Goal: Task Accomplishment & Management: Use online tool/utility

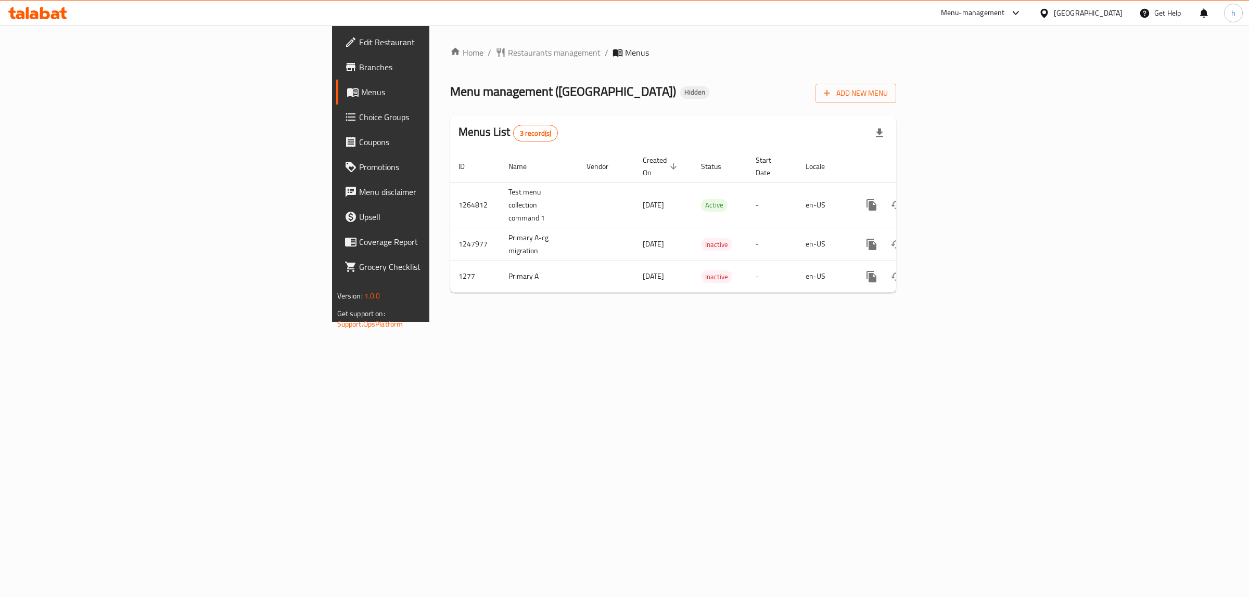
click at [359, 73] on span "Branches" at bounding box center [445, 67] width 173 height 12
click at [336, 75] on link "Branches" at bounding box center [438, 67] width 205 height 25
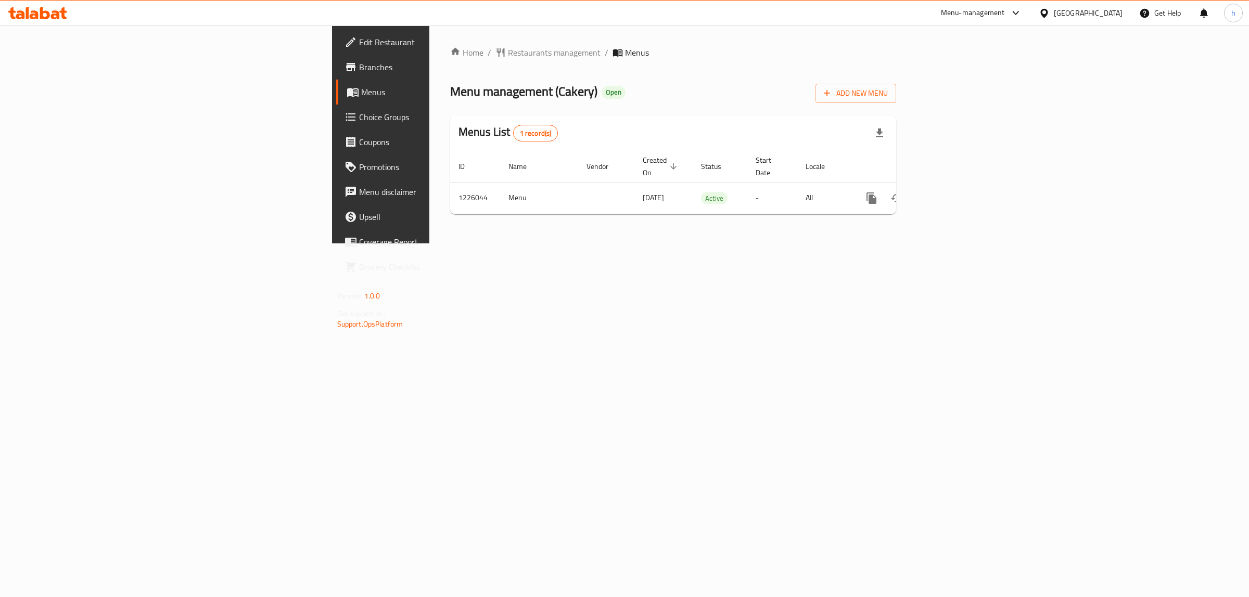
click at [482, 149] on div "Menus List 1 record(s)" at bounding box center [673, 133] width 446 height 35
click at [461, 244] on div "Home / Restaurants management / Menus Menu management ( Cakery ) Open Add New M…" at bounding box center [673, 134] width 488 height 218
click at [359, 72] on span "Branches" at bounding box center [445, 67] width 173 height 12
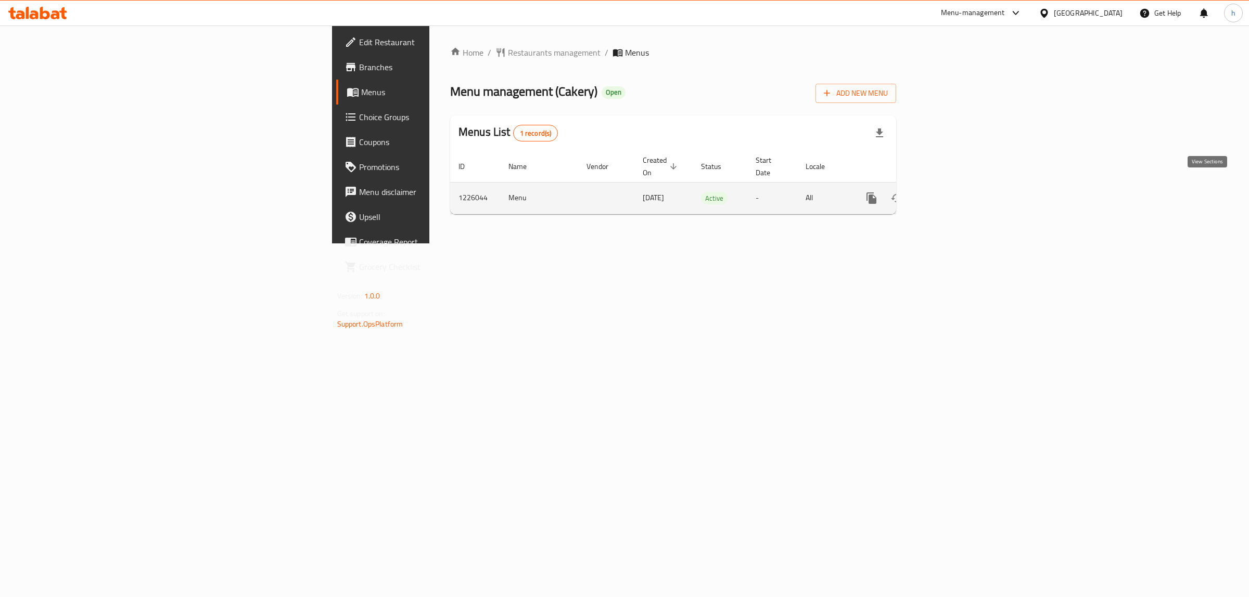
click at [953, 193] on icon "enhanced table" at bounding box center [946, 198] width 12 height 12
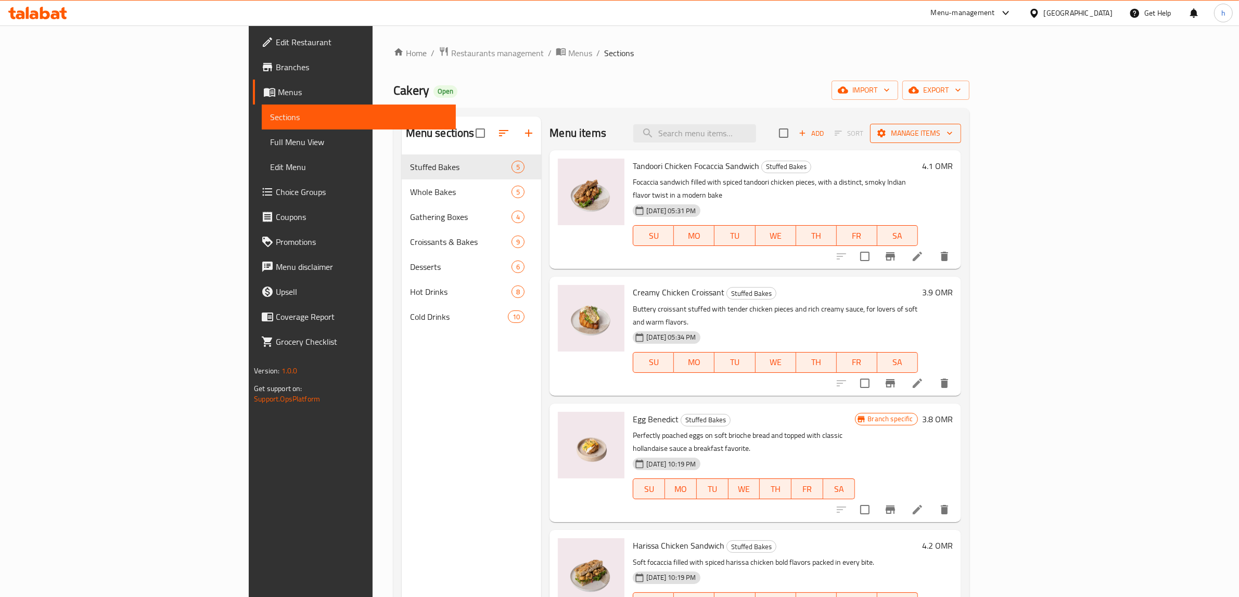
click at [953, 127] on span "Manage items" at bounding box center [915, 133] width 74 height 13
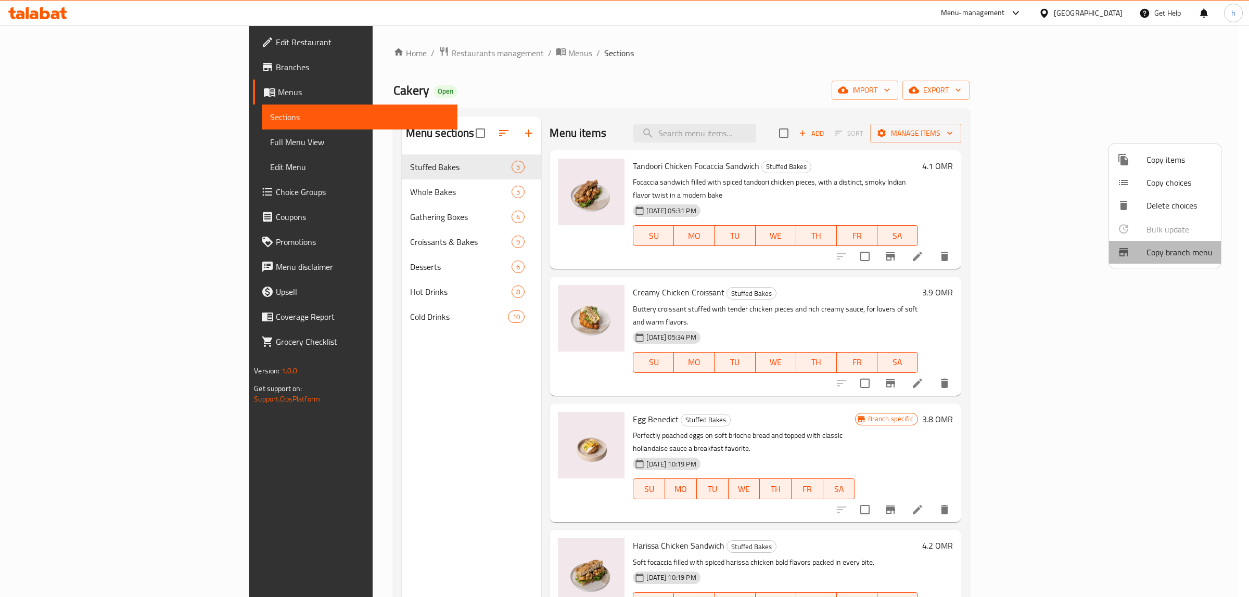
click at [1165, 253] on span "Copy branch menu" at bounding box center [1179, 252] width 66 height 12
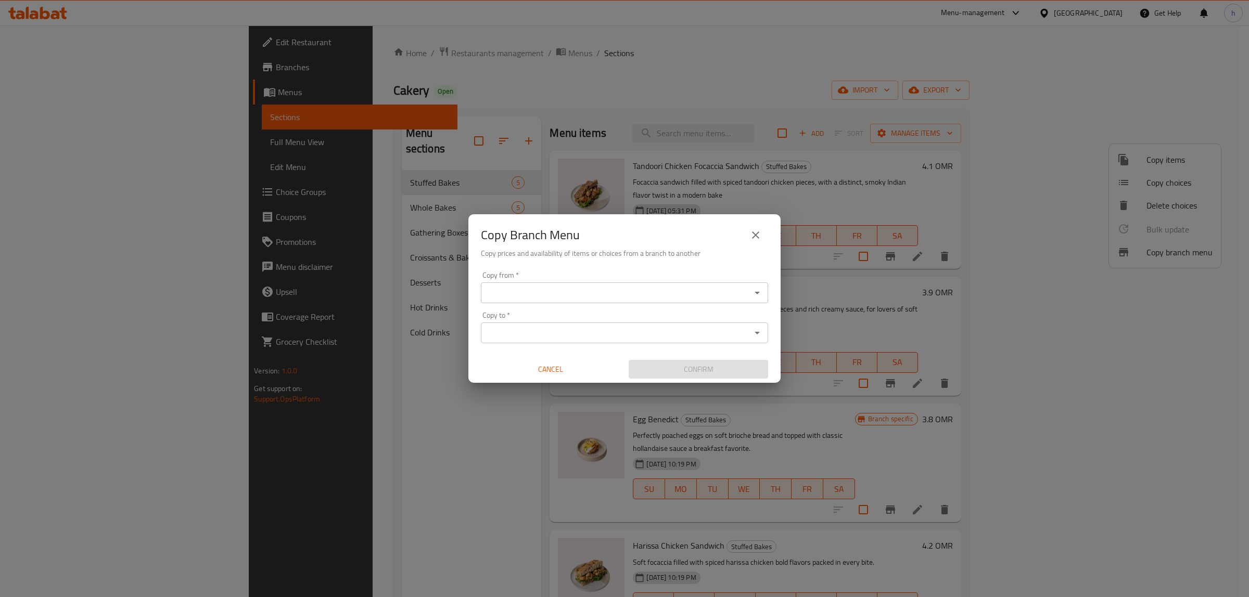
click at [542, 292] on input "Copy from   *" at bounding box center [616, 293] width 264 height 15
click at [531, 84] on div "Copy Branch Menu Copy prices and availability of items or choices from a branch…" at bounding box center [624, 298] width 1249 height 597
click at [752, 242] on button "close" at bounding box center [755, 235] width 25 height 25
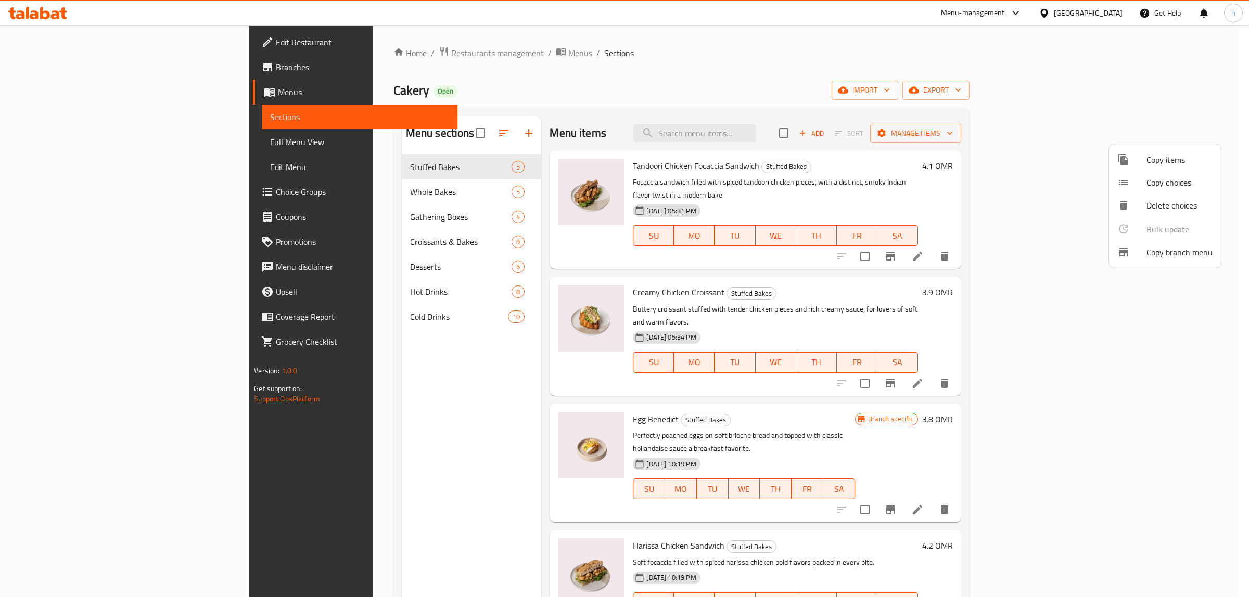
click at [53, 65] on div at bounding box center [624, 298] width 1249 height 597
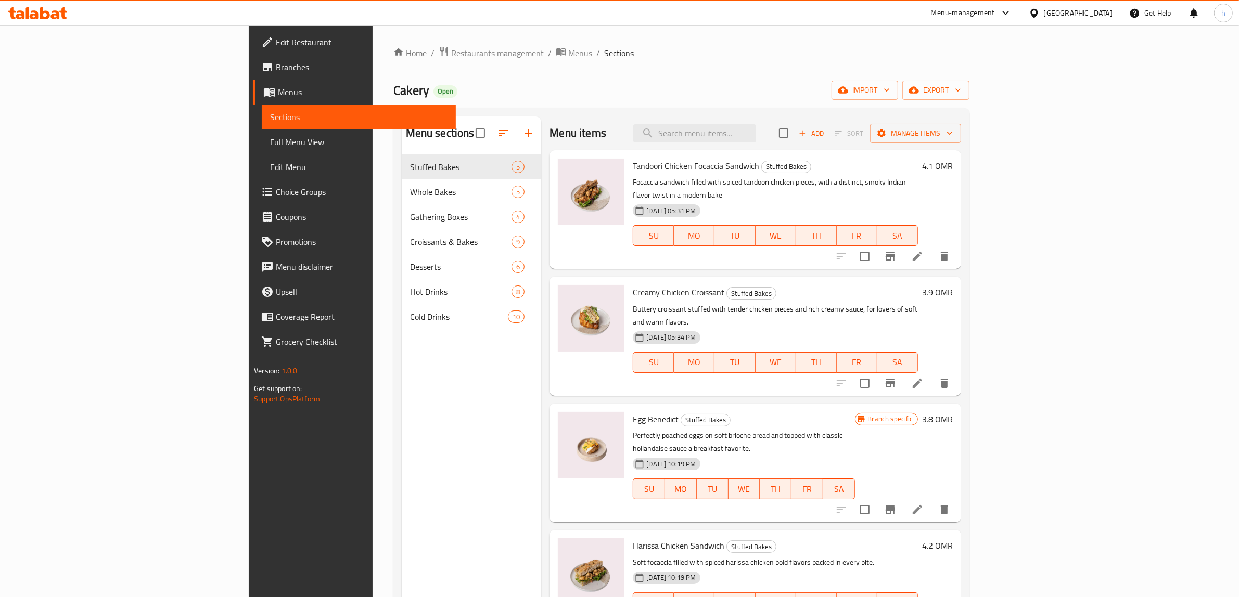
click at [253, 75] on link "Branches" at bounding box center [354, 67] width 203 height 25
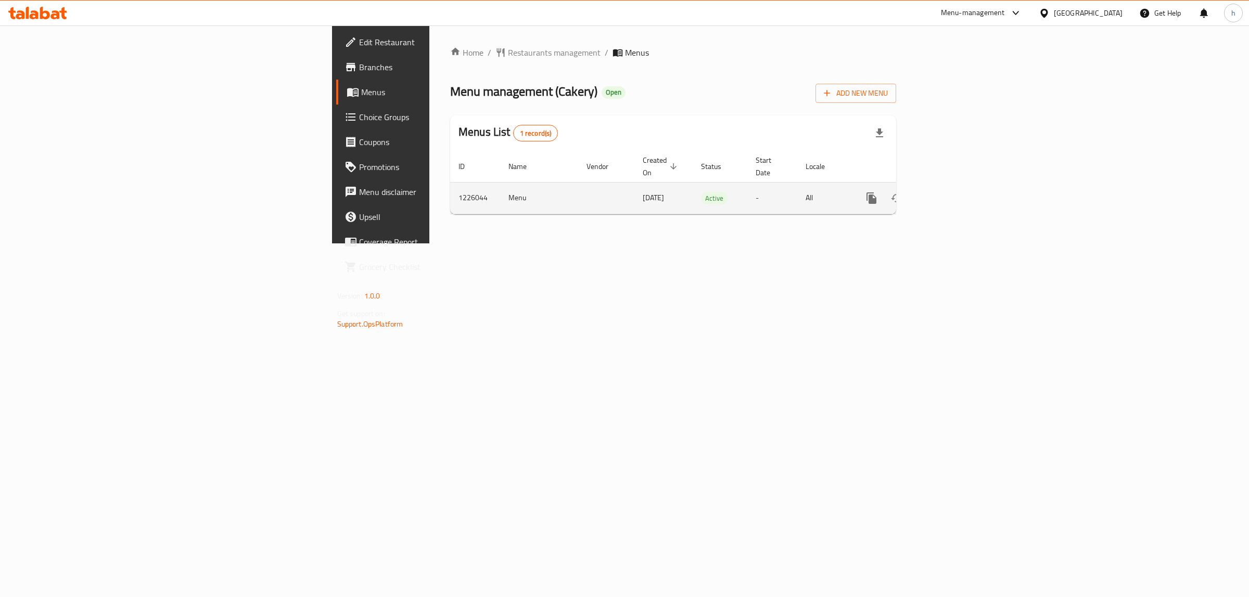
click at [959, 186] on link "enhanced table" at bounding box center [946, 198] width 25 height 25
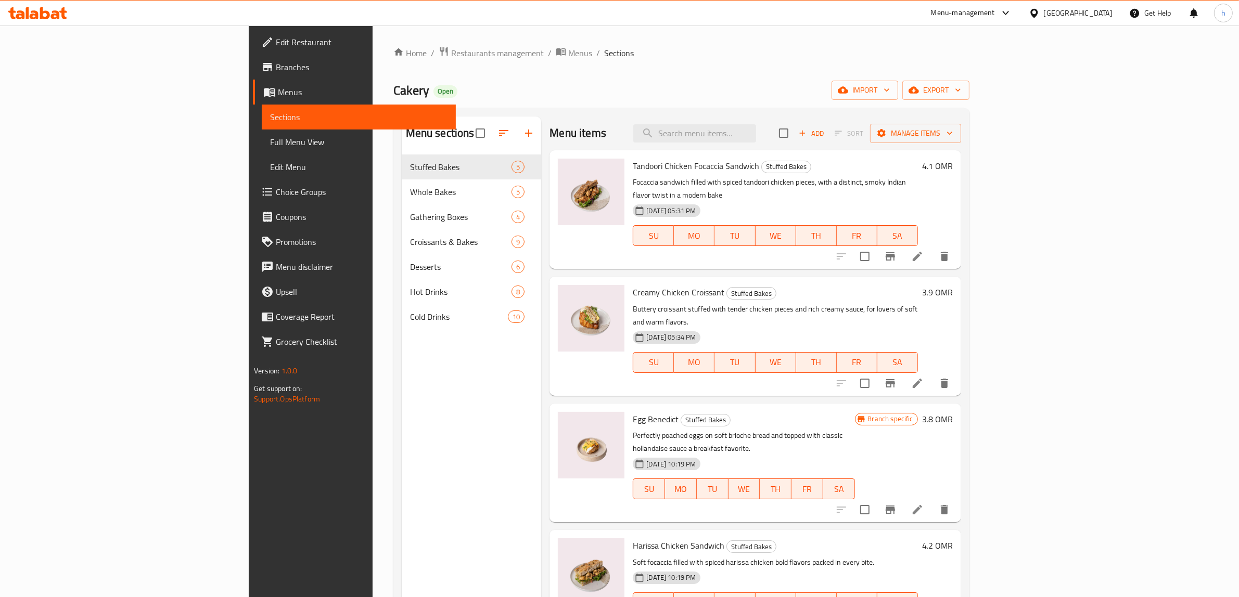
click at [961, 144] on div "Add Sort Manage items" at bounding box center [870, 133] width 182 height 22
click at [953, 133] on span "Manage items" at bounding box center [915, 133] width 74 height 13
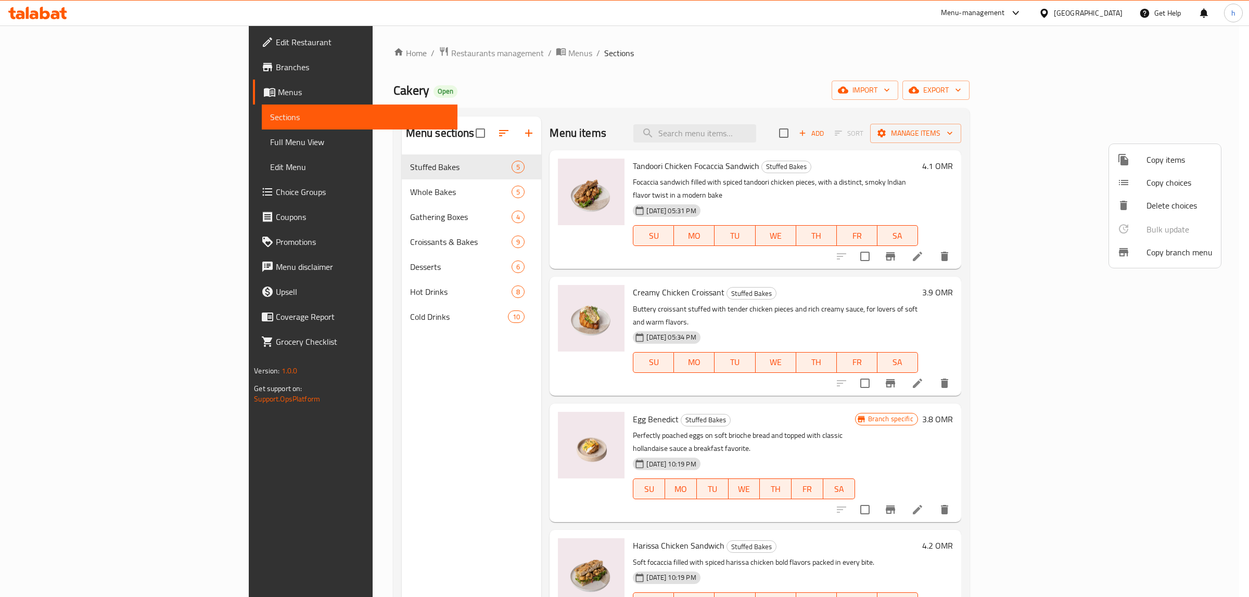
click at [1146, 255] on span "Copy branch menu" at bounding box center [1179, 252] width 66 height 12
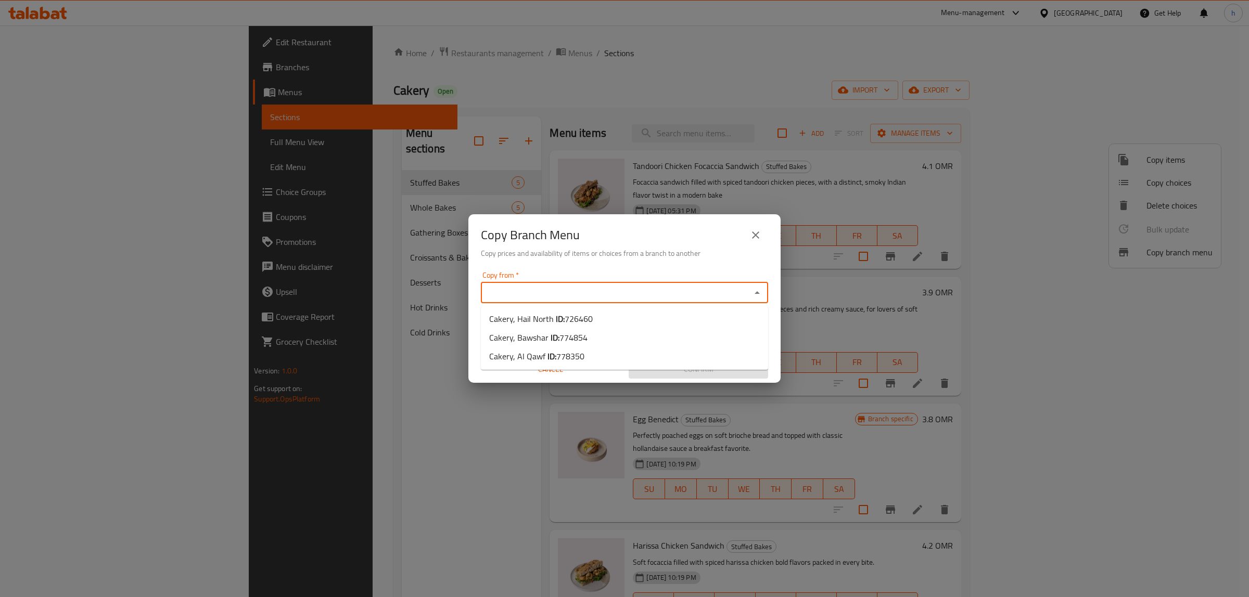
click at [633, 291] on input "Copy from   *" at bounding box center [616, 293] width 264 height 15
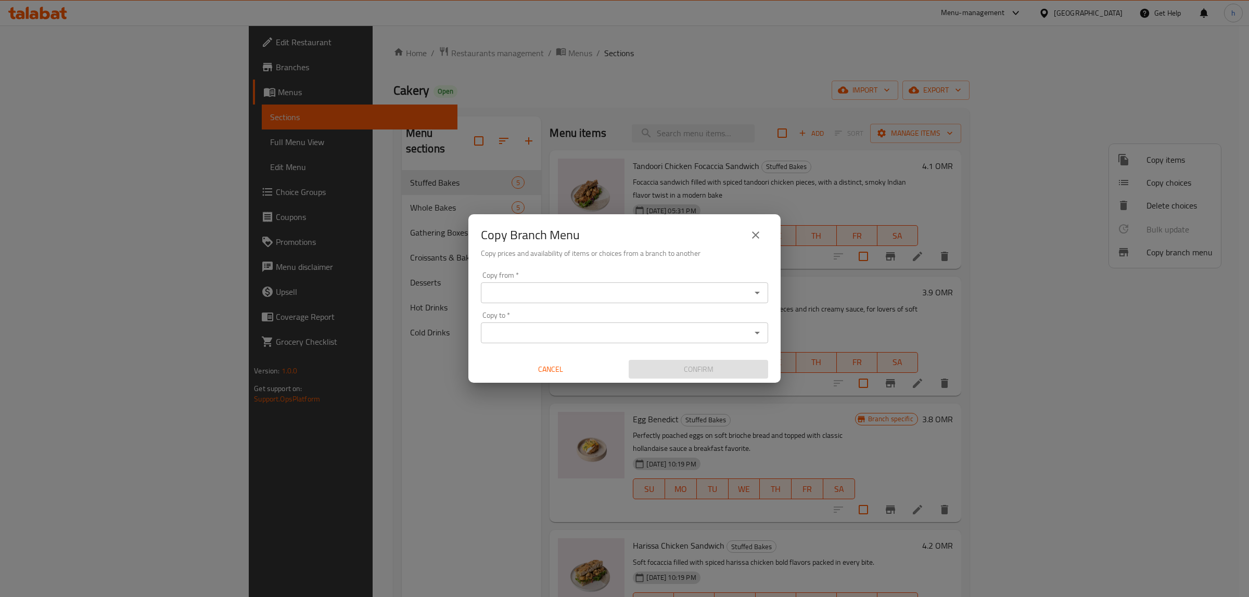
click at [714, 300] on div "Copy from *" at bounding box center [624, 293] width 287 height 21
click at [766, 296] on div "Copy from *" at bounding box center [624, 293] width 287 height 21
click at [761, 290] on icon "Open" at bounding box center [757, 293] width 12 height 12
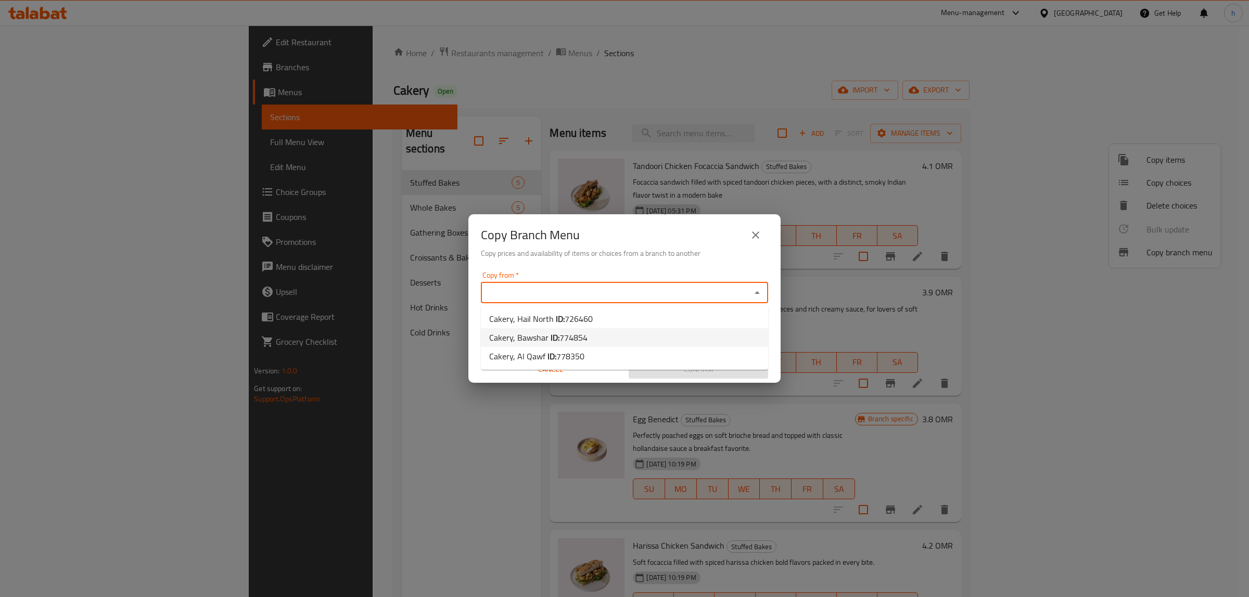
click at [644, 331] on li "Cakery, Bawshar ID: 774854" at bounding box center [624, 337] width 287 height 19
type input "Cakery, Bawshar"
click at [644, 331] on input "Copy to   *" at bounding box center [616, 333] width 264 height 15
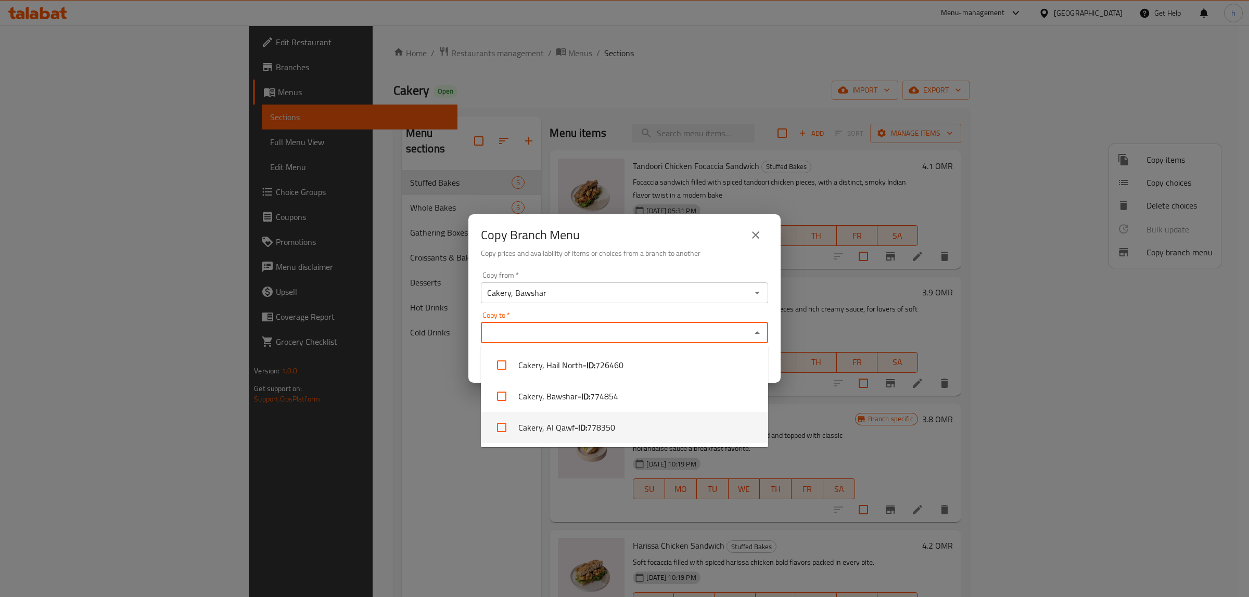
click at [598, 424] on span "778350" at bounding box center [601, 427] width 28 height 12
checkbox input "true"
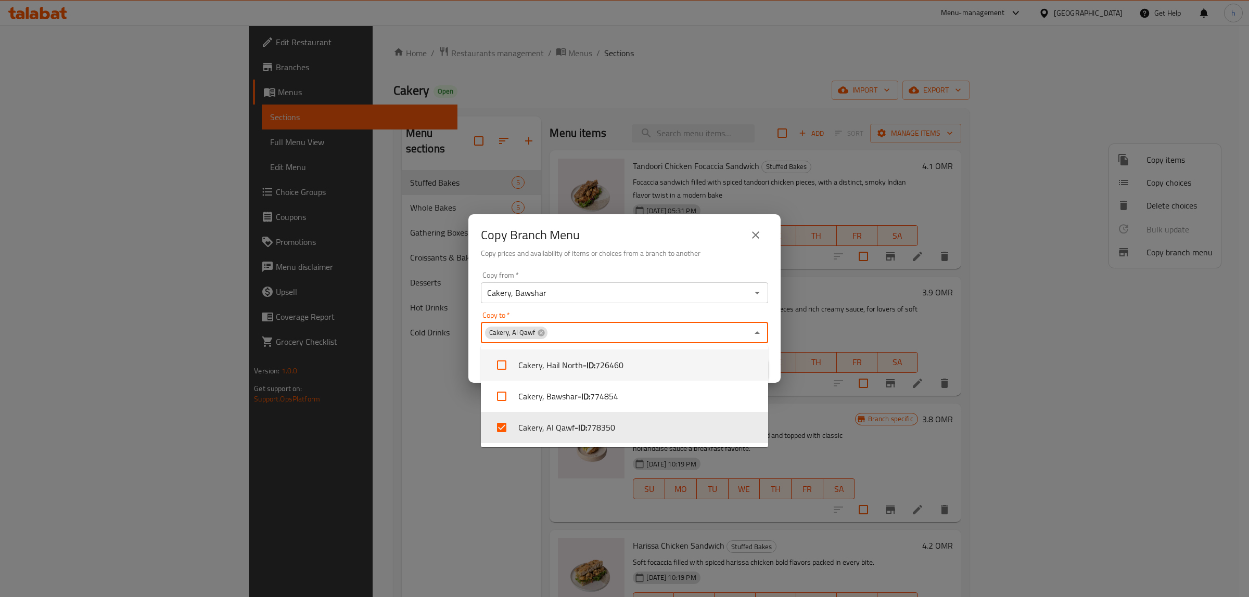
click at [636, 269] on div "Copy from   * Cakery, Bawshar Copy from * Copy to   * Cakery, Al Qawf Copy to *…" at bounding box center [624, 325] width 312 height 116
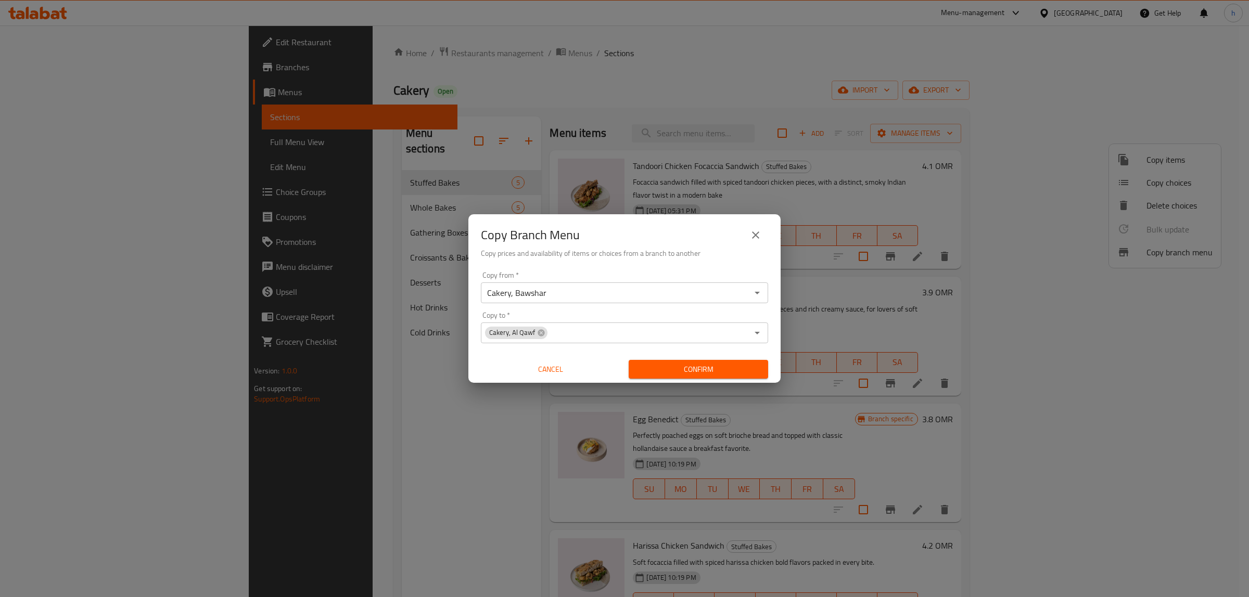
click at [667, 368] on span "Confirm" at bounding box center [698, 369] width 123 height 13
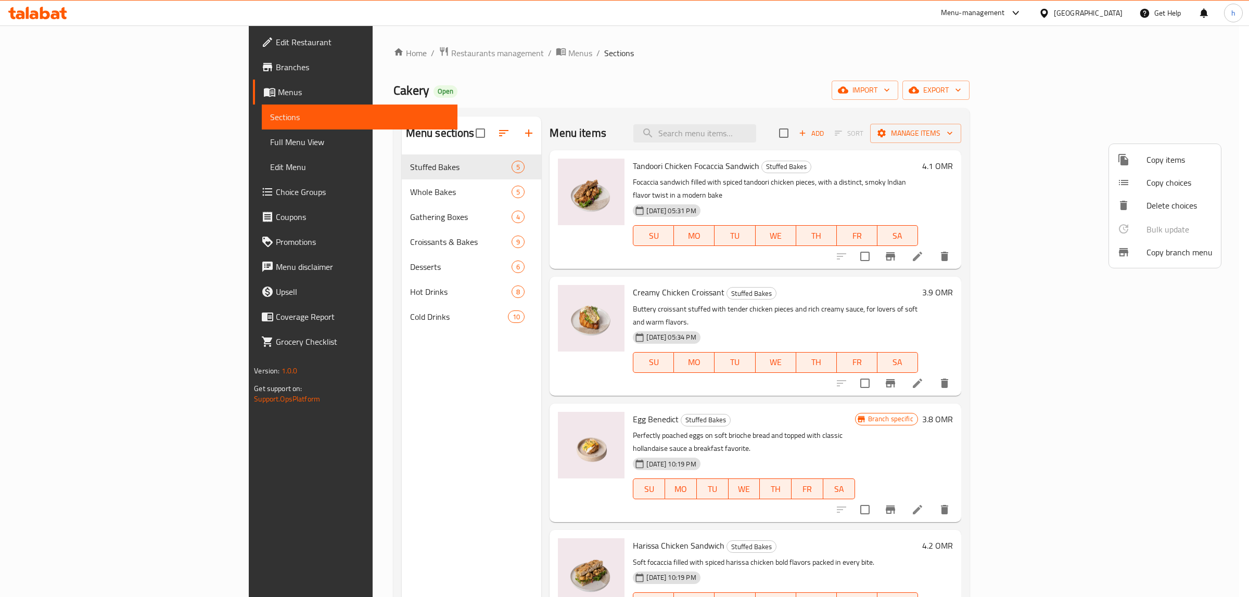
click at [60, 71] on div at bounding box center [624, 298] width 1249 height 597
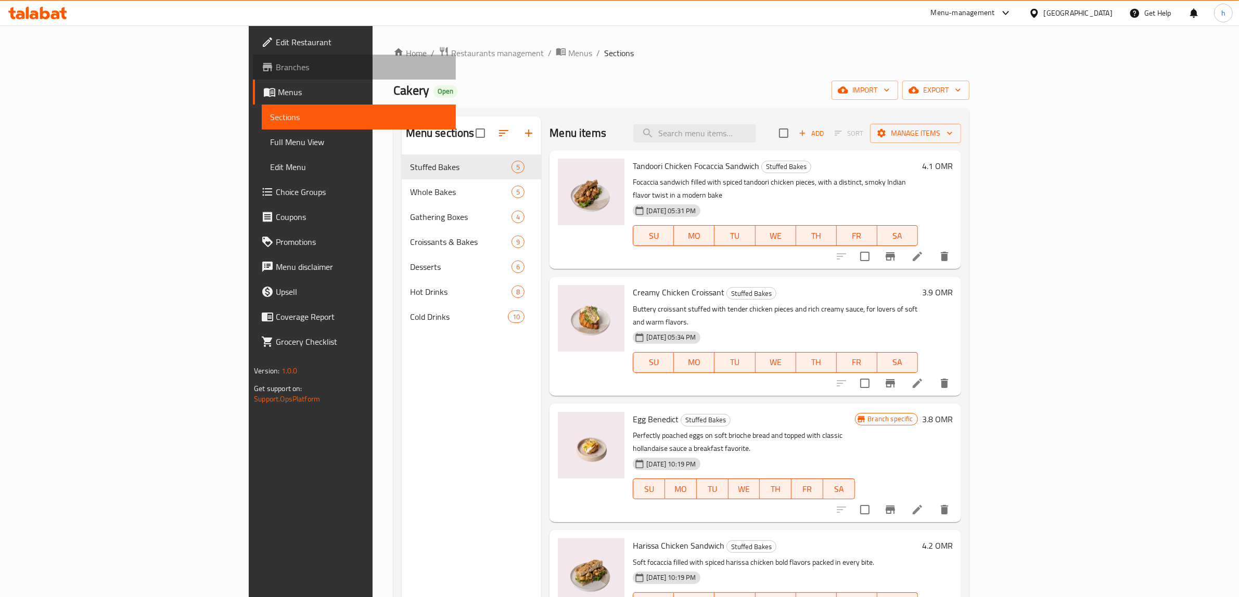
click at [276, 71] on span "Branches" at bounding box center [362, 67] width 172 height 12
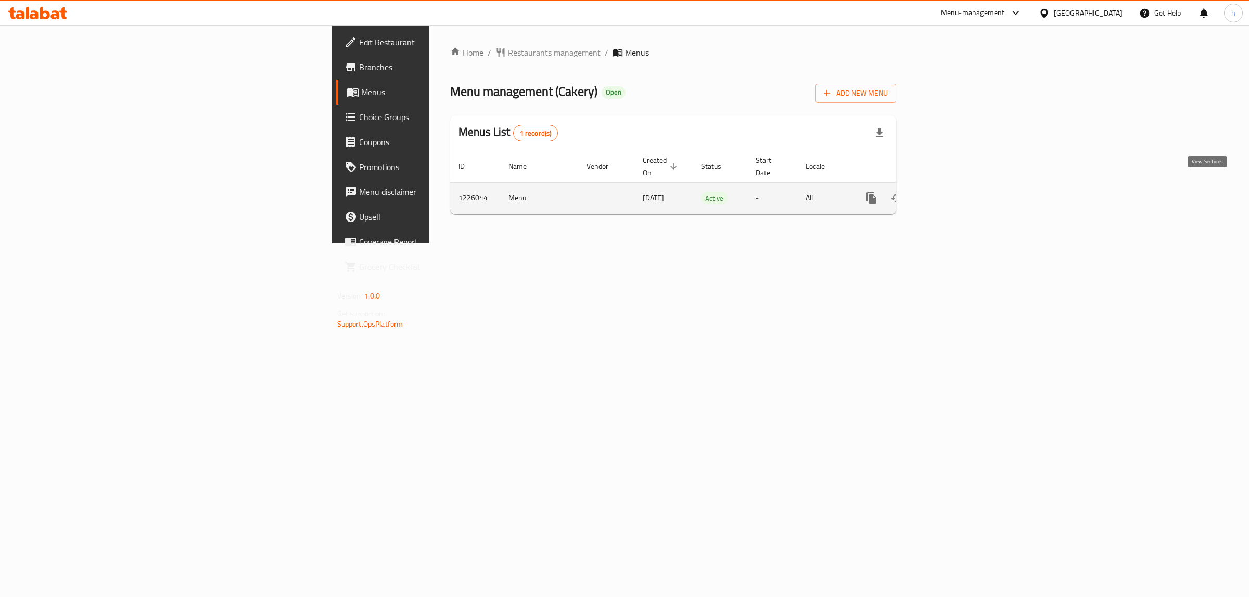
click at [953, 193] on icon "enhanced table" at bounding box center [946, 198] width 12 height 12
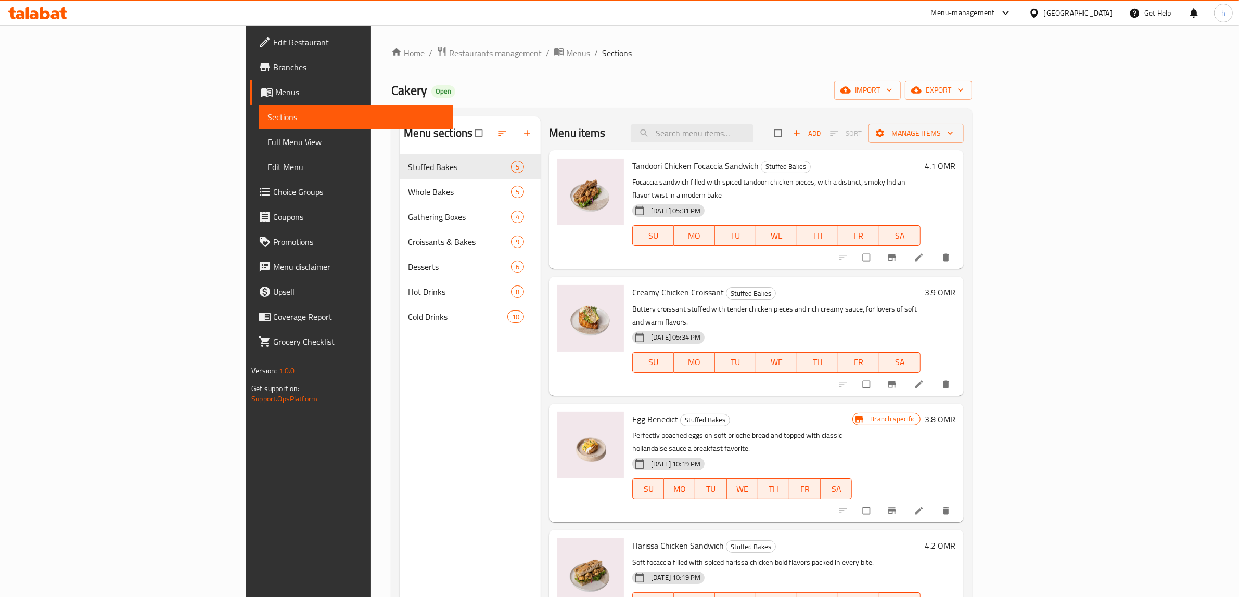
click at [273, 69] on span "Branches" at bounding box center [359, 67] width 172 height 12
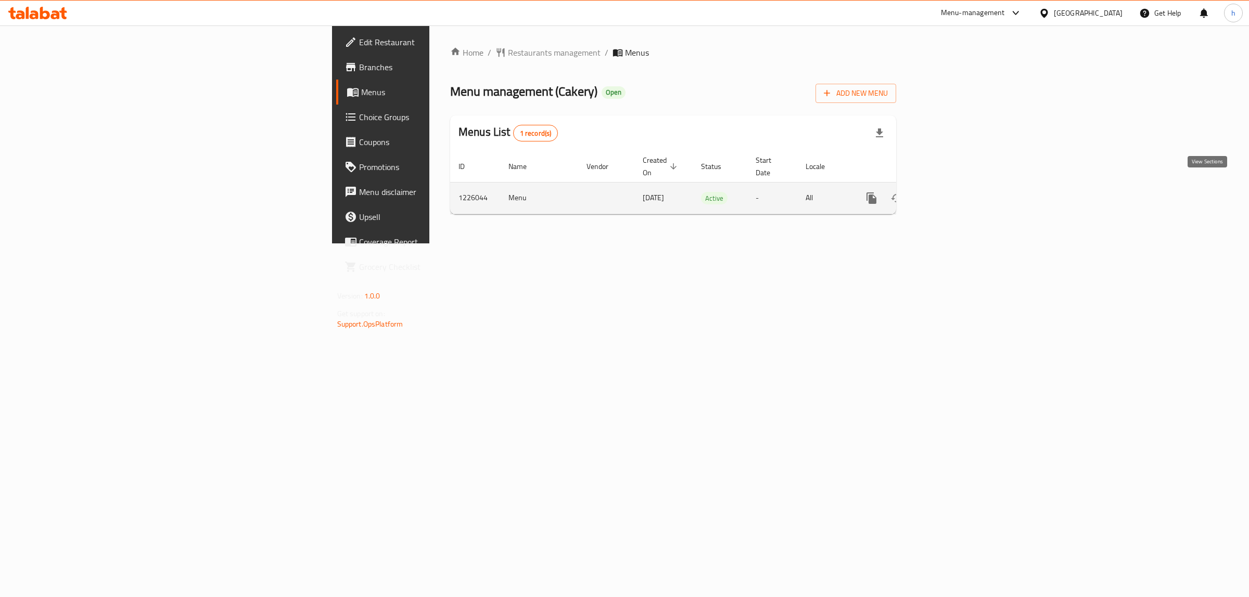
click at [953, 192] on icon "enhanced table" at bounding box center [946, 198] width 12 height 12
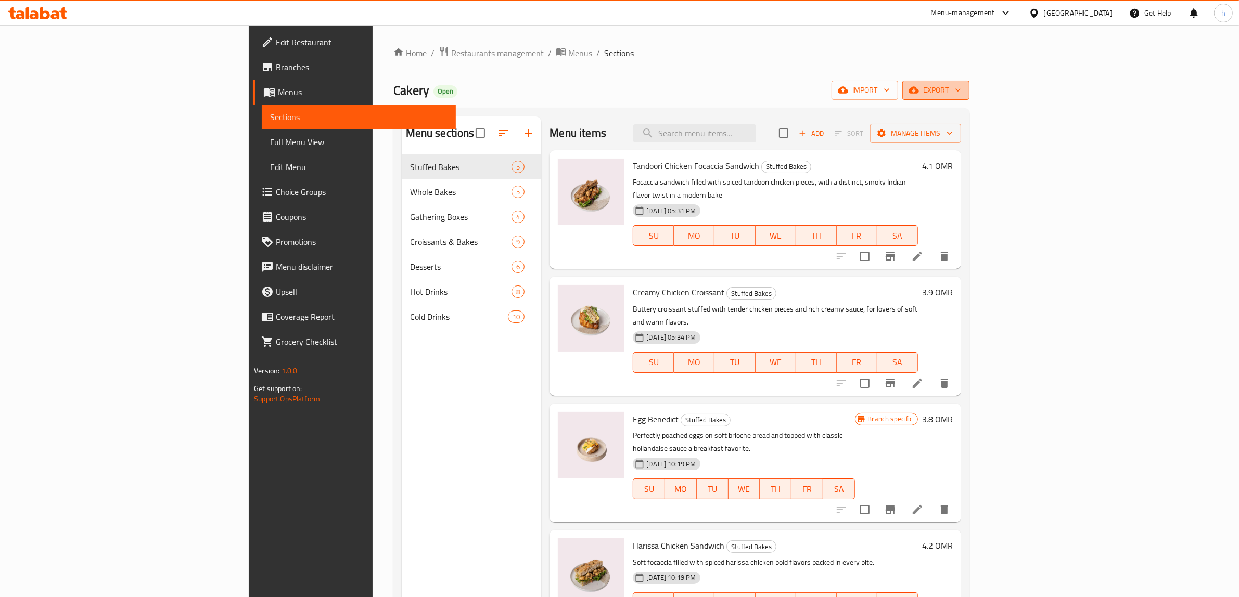
click at [961, 90] on span "export" at bounding box center [936, 90] width 50 height 13
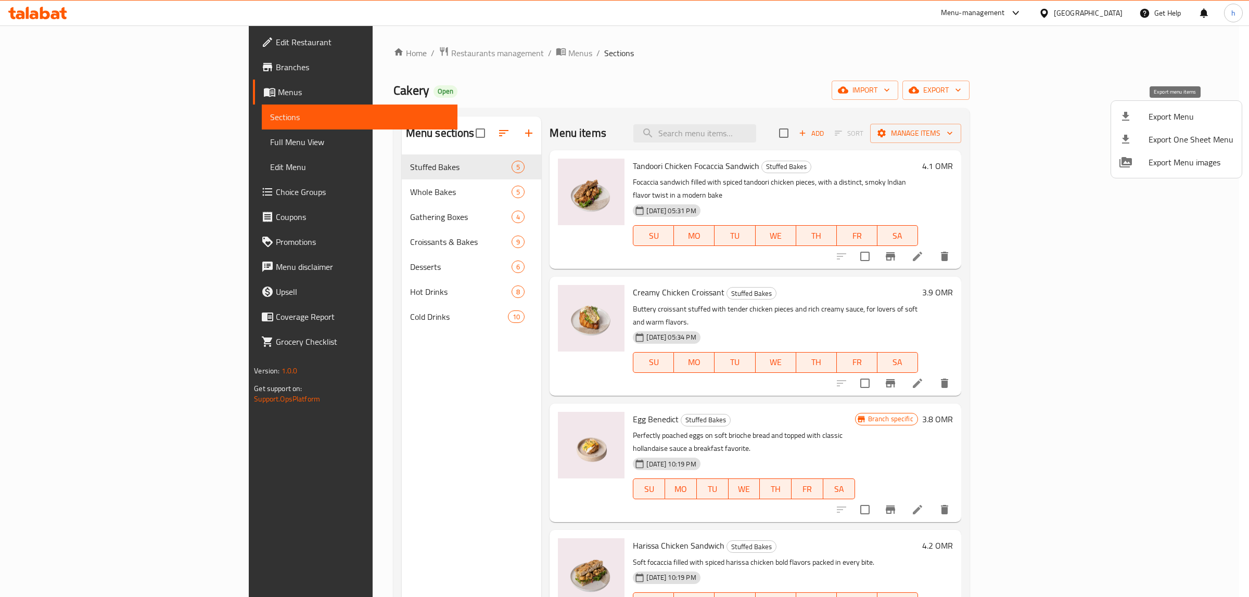
click at [1150, 116] on span "Export Menu" at bounding box center [1190, 116] width 85 height 12
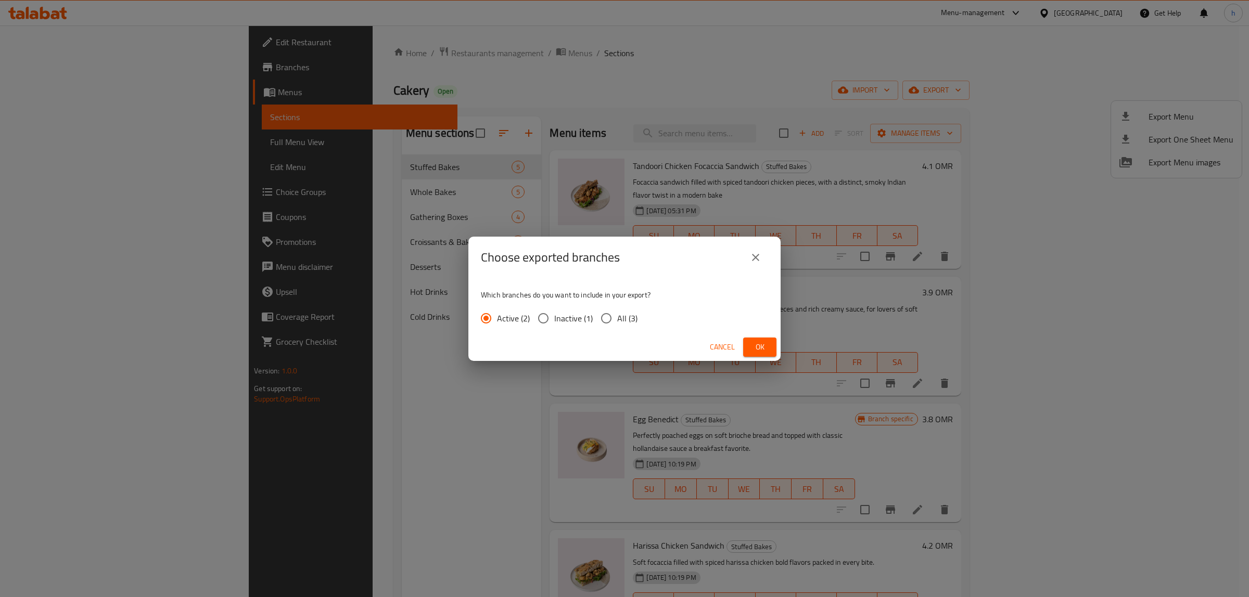
click at [617, 315] on span "All (3)" at bounding box center [627, 318] width 20 height 12
click at [617, 315] on input "All (3)" at bounding box center [606, 319] width 22 height 22
radio input "true"
click at [752, 342] on span "Ok" at bounding box center [759, 347] width 17 height 13
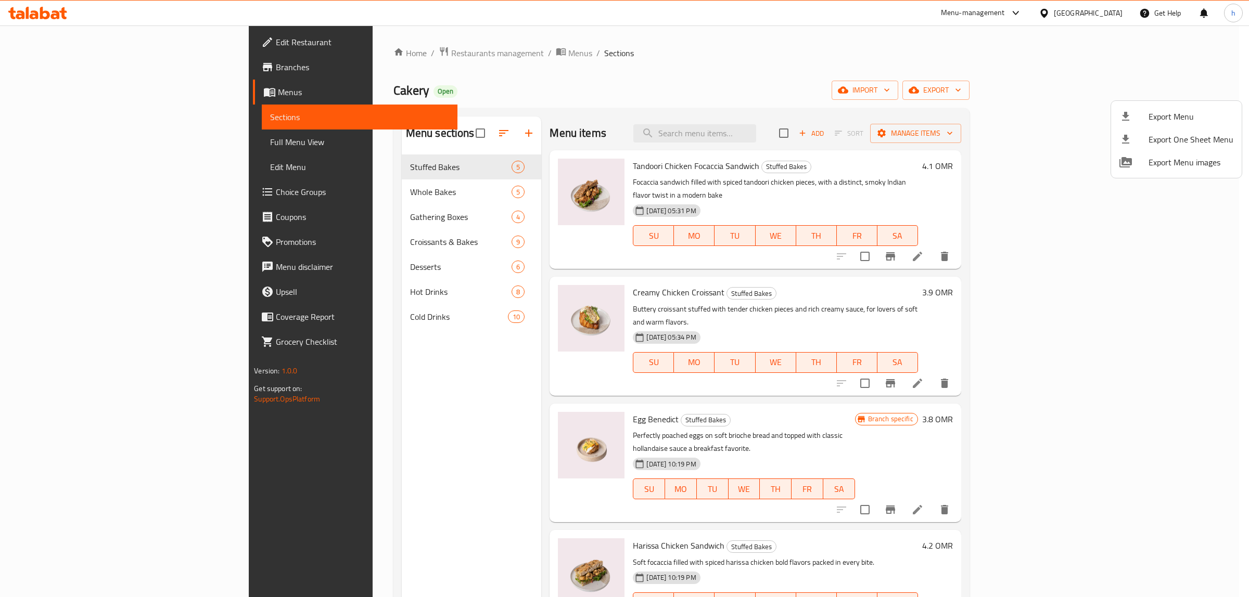
click at [86, 145] on div at bounding box center [624, 298] width 1249 height 597
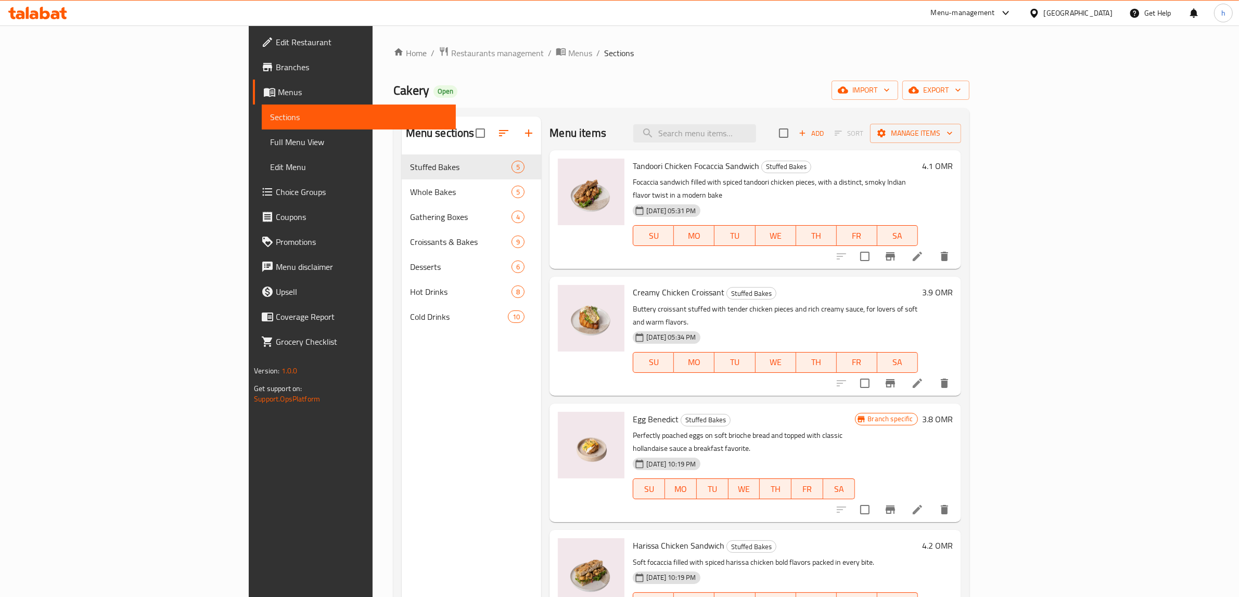
click at [270, 145] on span "Full Menu View" at bounding box center [358, 142] width 177 height 12
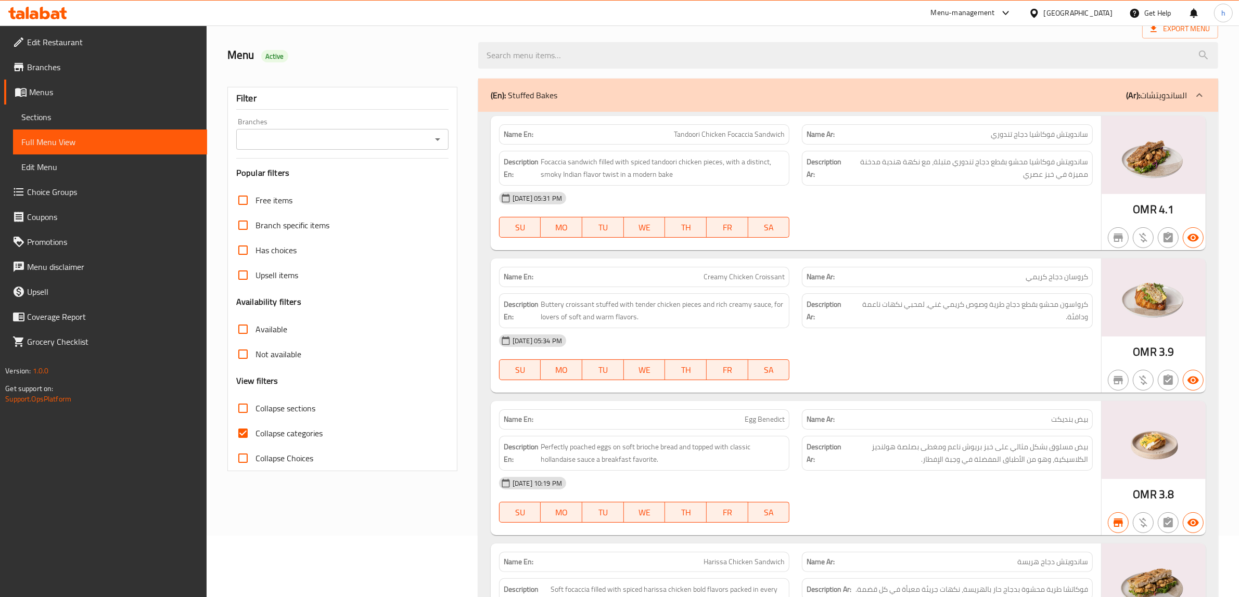
scroll to position [65, 0]
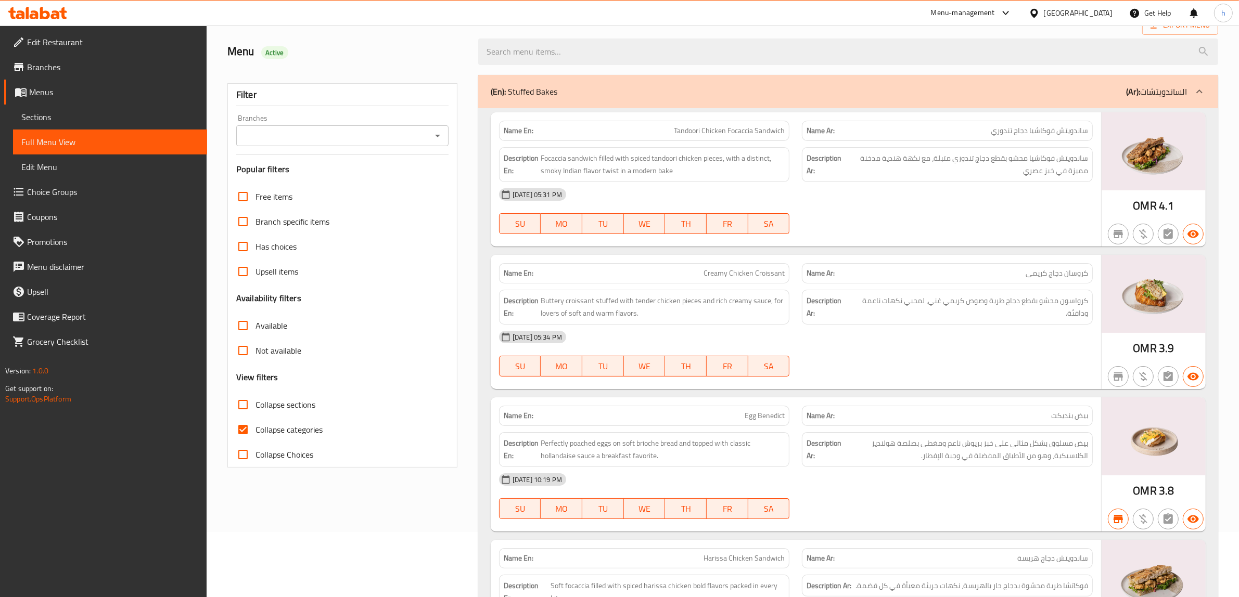
click at [294, 428] on span "Collapse categories" at bounding box center [288, 430] width 67 height 12
click at [255, 428] on input "Collapse categories" at bounding box center [243, 429] width 25 height 25
checkbox input "false"
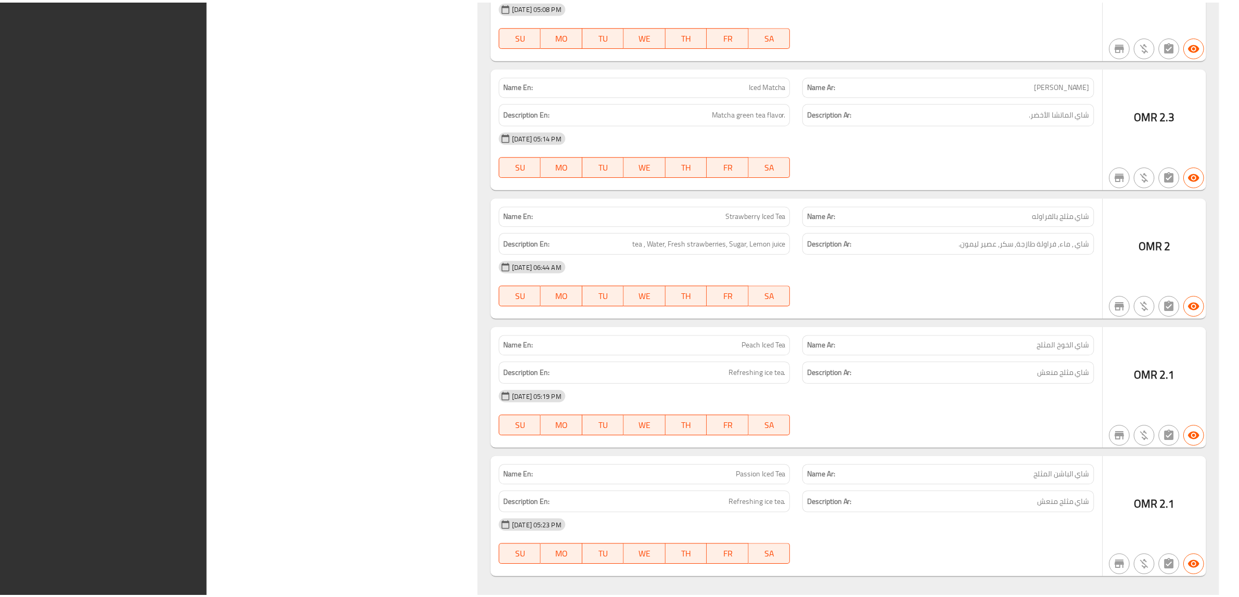
scroll to position [6417, 0]
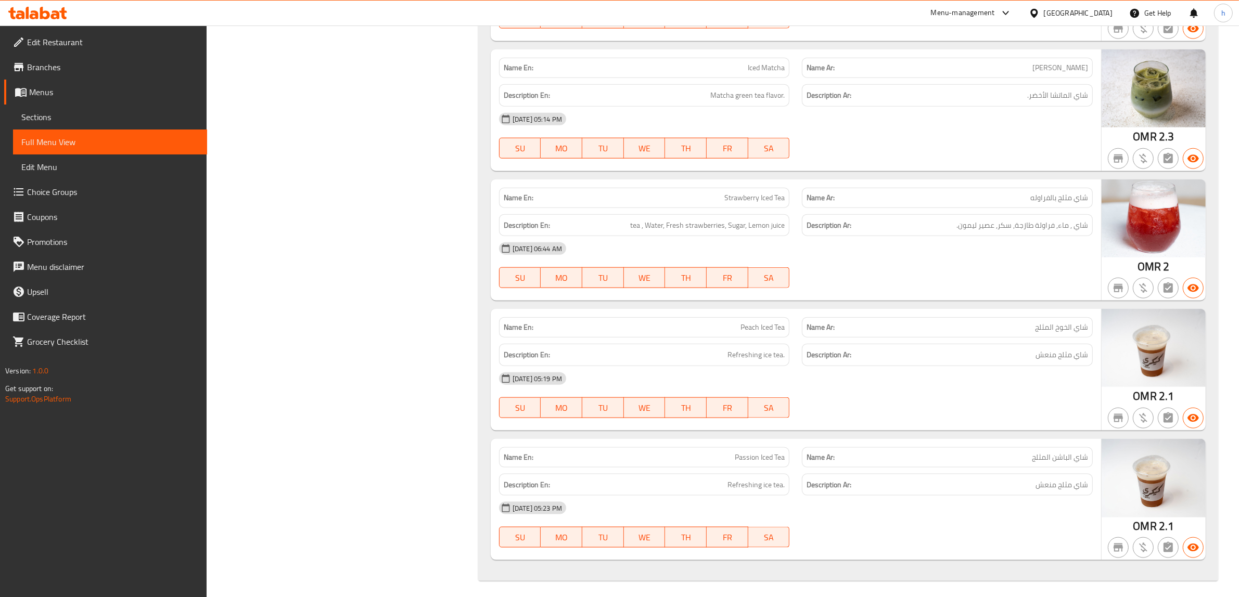
click at [75, 71] on span "Branches" at bounding box center [113, 67] width 172 height 12
